Goal: Information Seeking & Learning: Learn about a topic

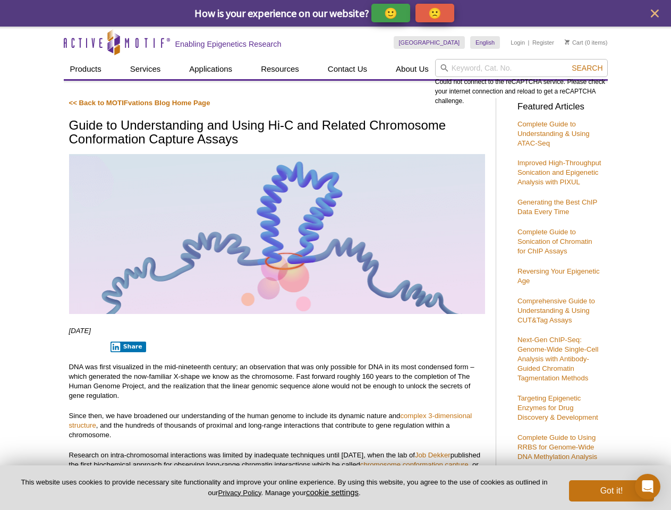
click at [391, 13] on p "🙂" at bounding box center [390, 12] width 13 height 13
click at [437, 13] on span "Give Feedback" at bounding box center [433, 13] width 63 height 12
click at [654, 13] on icon "close" at bounding box center [655, 14] width 8 height 8
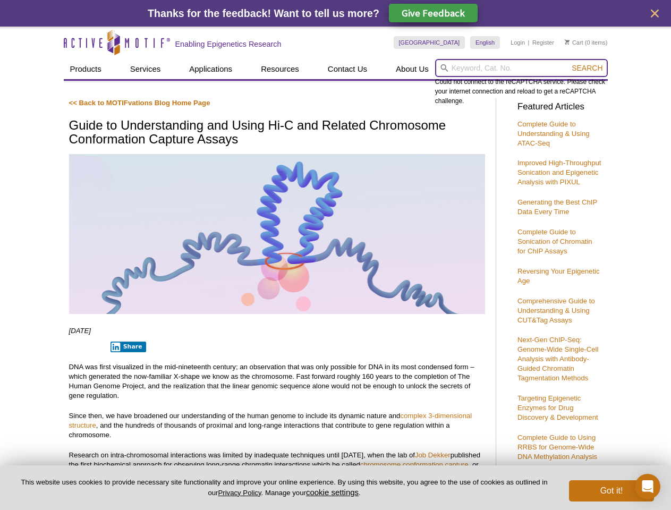
click at [521, 68] on input "search" at bounding box center [521, 68] width 173 height 18
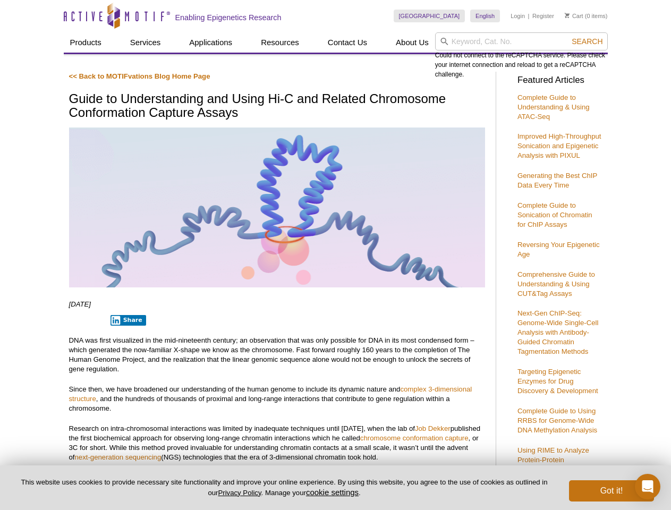
click at [587, 68] on div "Could not connect to the reCAPTCHA service. Please check your internet connecti…" at bounding box center [521, 55] width 173 height 47
click at [126, 347] on p "DNA was first visualized in the mid-nineteenth century; an observation that was…" at bounding box center [277, 355] width 416 height 38
click at [334, 492] on button "cookie settings" at bounding box center [332, 492] width 53 height 9
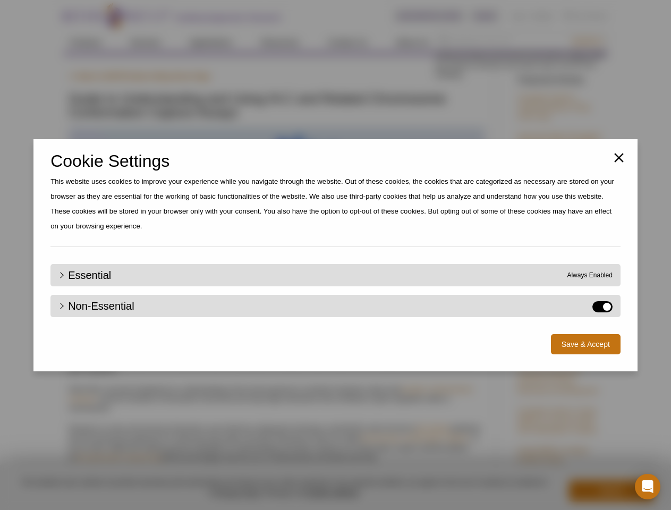
click at [611, 491] on div "Close Cookie Settings This website uses cookies to improve your experience whil…" at bounding box center [335, 255] width 671 height 510
click at [647, 487] on icon "Open Intercom Messenger" at bounding box center [647, 486] width 11 height 13
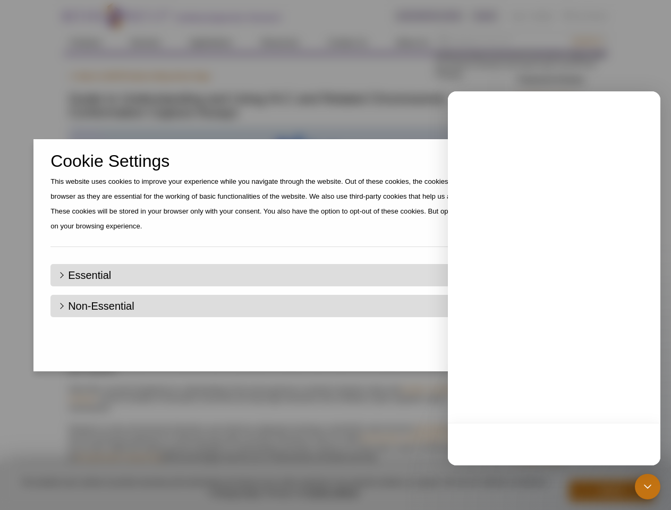
click at [587, 41] on div "Close Cookie Settings This website uses cookies to improve your experience whil…" at bounding box center [335, 255] width 671 height 510
